Goal: Task Accomplishment & Management: Manage account settings

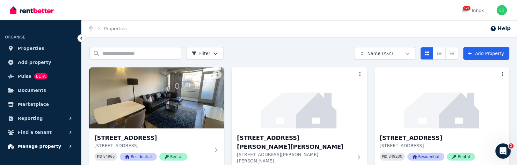
scroll to position [35, 0]
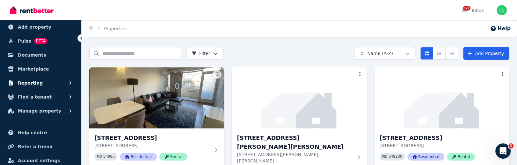
click at [34, 82] on span "Reporting" at bounding box center [30, 83] width 25 height 8
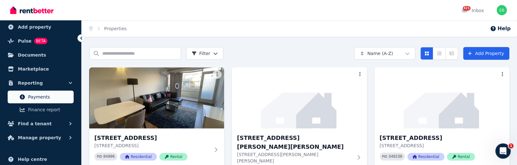
click at [36, 98] on span "Payments" at bounding box center [49, 97] width 43 height 8
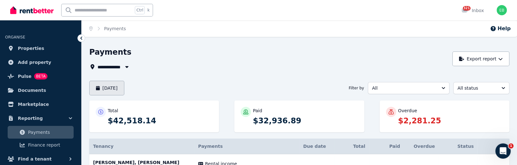
click at [118, 90] on button "September 2025" at bounding box center [106, 88] width 35 height 15
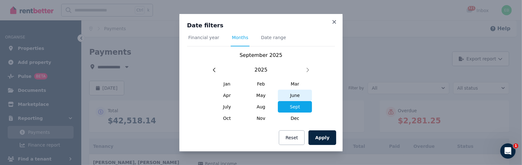
click at [296, 96] on span "June" at bounding box center [295, 95] width 34 height 11
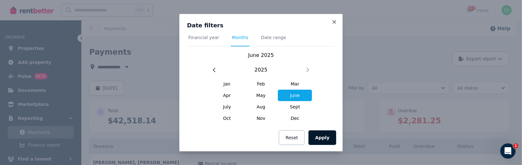
click at [316, 137] on button "Apply" at bounding box center [322, 138] width 28 height 15
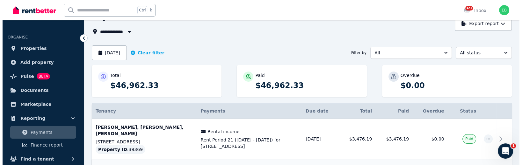
scroll to position [106, 0]
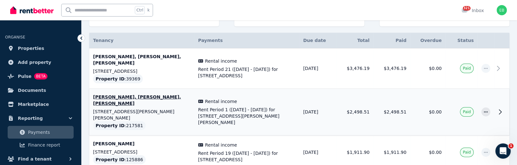
click at [499, 108] on icon at bounding box center [500, 112] width 8 height 8
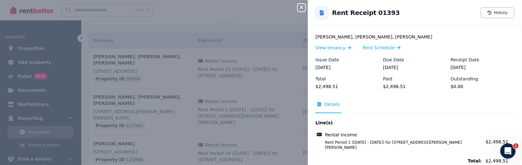
scroll to position [68, 0]
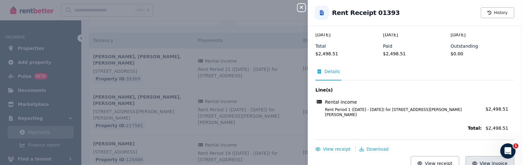
click at [480, 161] on span "View invoice" at bounding box center [494, 163] width 28 height 5
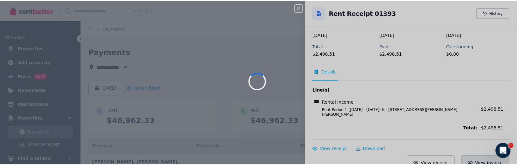
scroll to position [0, 0]
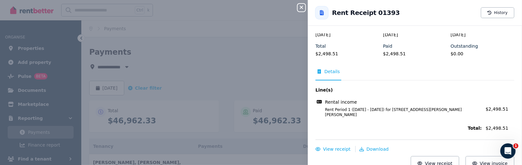
click at [302, 7] on icon "button" at bounding box center [301, 7] width 3 height 3
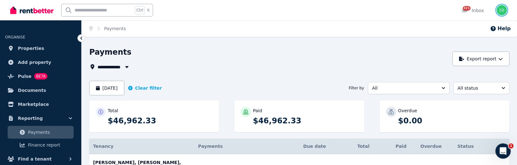
click at [505, 12] on img "button" at bounding box center [501, 10] width 10 height 10
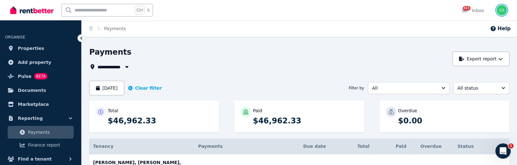
click at [497, 10] on img "button" at bounding box center [501, 10] width 10 height 10
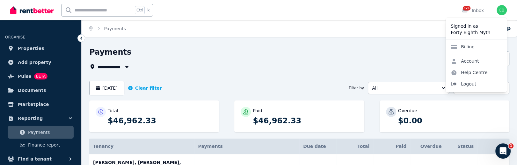
click at [466, 84] on span "Logout" at bounding box center [475, 83] width 61 height 11
click at [466, 83] on span "Logout" at bounding box center [475, 83] width 61 height 11
